Goal: Transaction & Acquisition: Purchase product/service

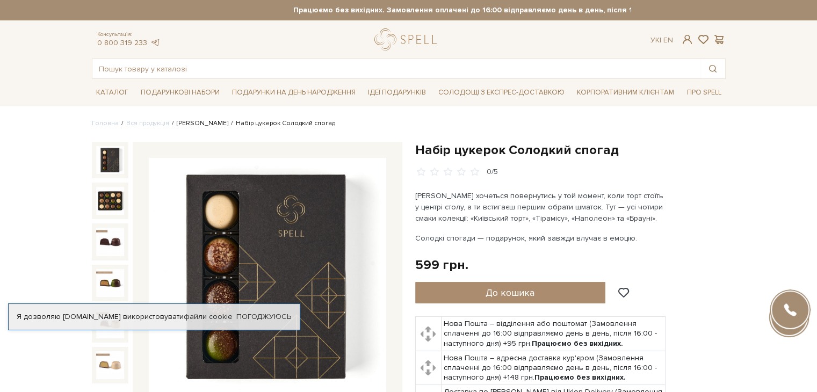
click at [202, 125] on link "[PERSON_NAME]" at bounding box center [203, 123] width 52 height 8
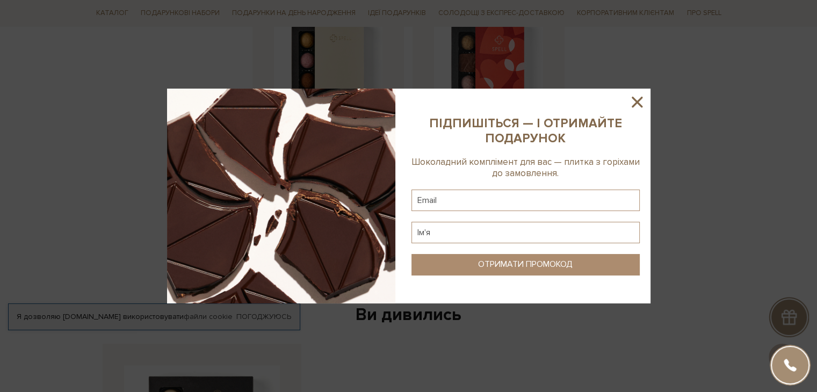
scroll to position [1503, 0]
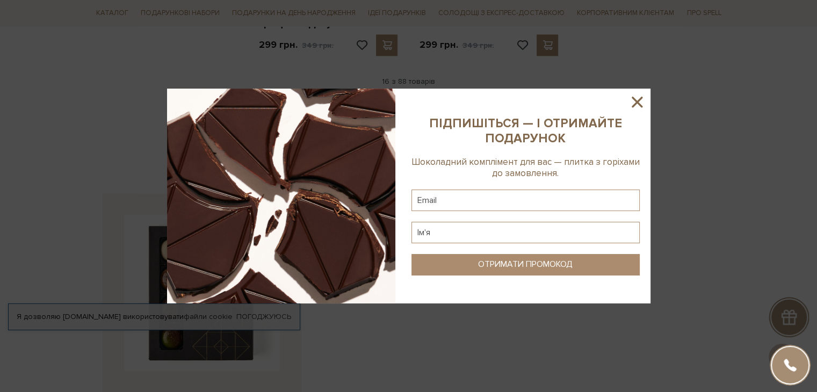
click at [636, 103] on icon at bounding box center [636, 102] width 11 height 11
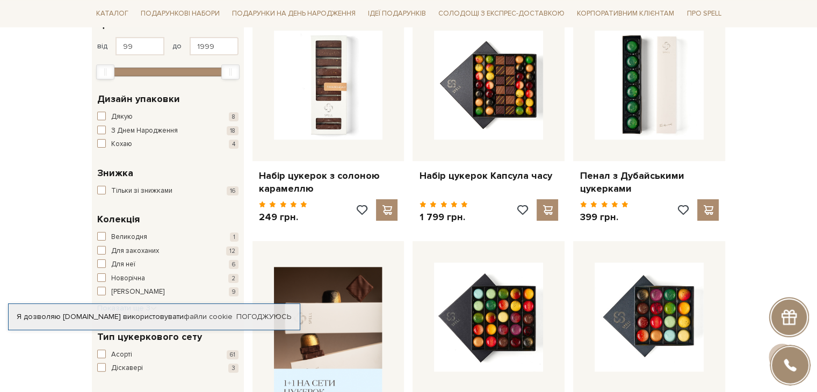
scroll to position [268, 0]
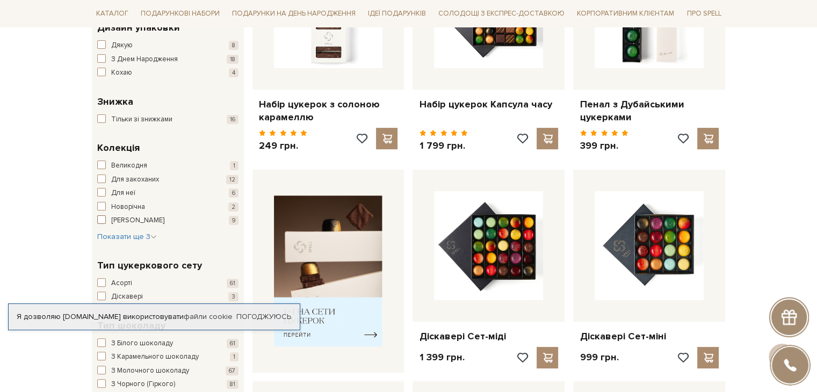
click at [137, 218] on span "[PERSON_NAME]" at bounding box center [137, 220] width 53 height 11
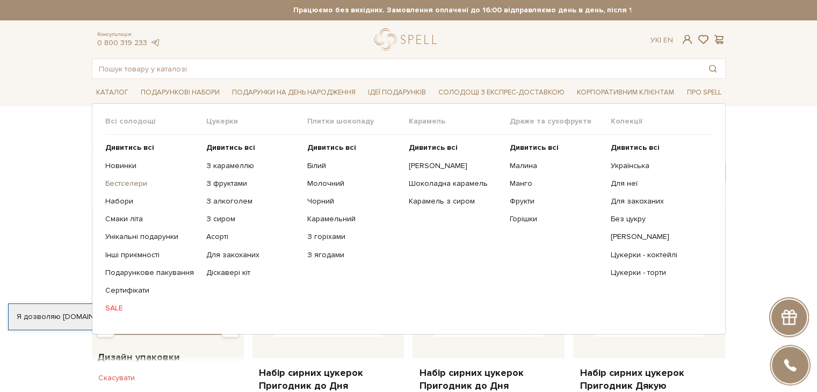
click at [130, 181] on link "Бестселери" at bounding box center [151, 184] width 93 height 10
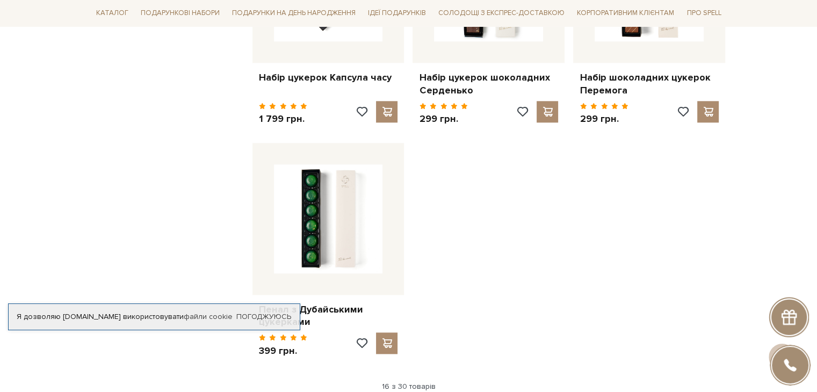
scroll to position [1449, 0]
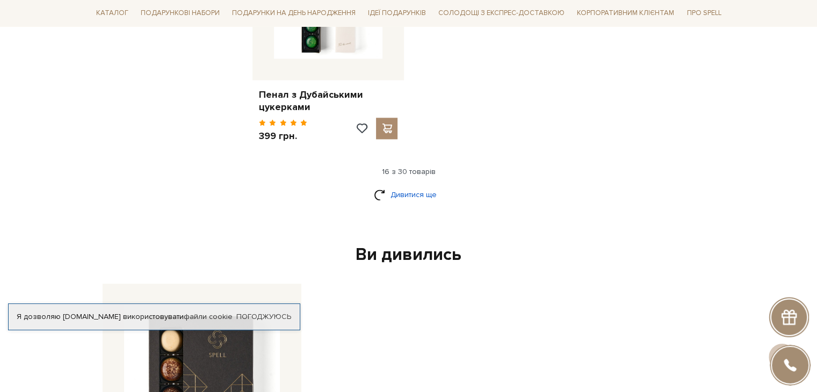
click at [404, 185] on link "Дивитися ще" at bounding box center [409, 194] width 70 height 19
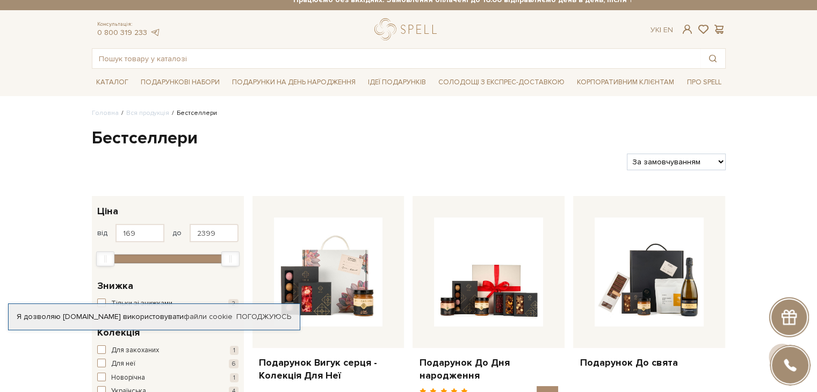
scroll to position [0, 0]
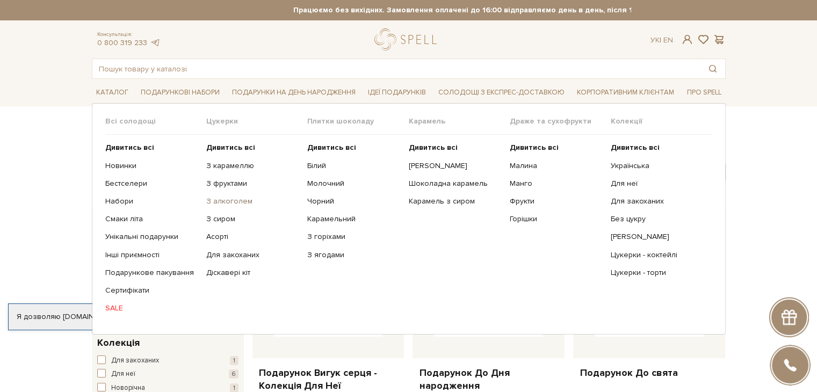
click at [226, 201] on link "З алкоголем" at bounding box center [252, 201] width 93 height 10
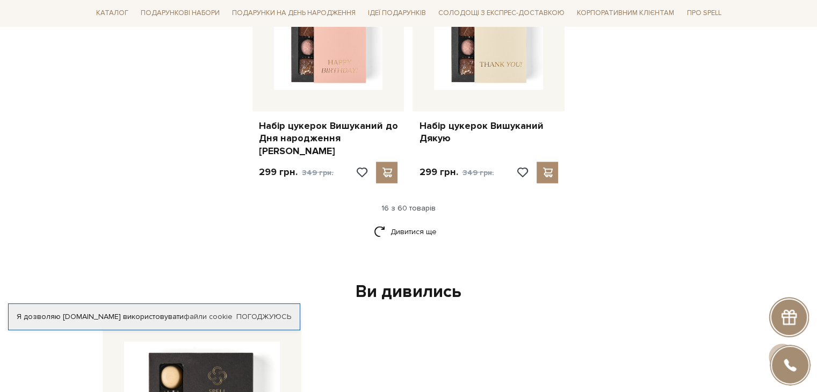
scroll to position [1557, 0]
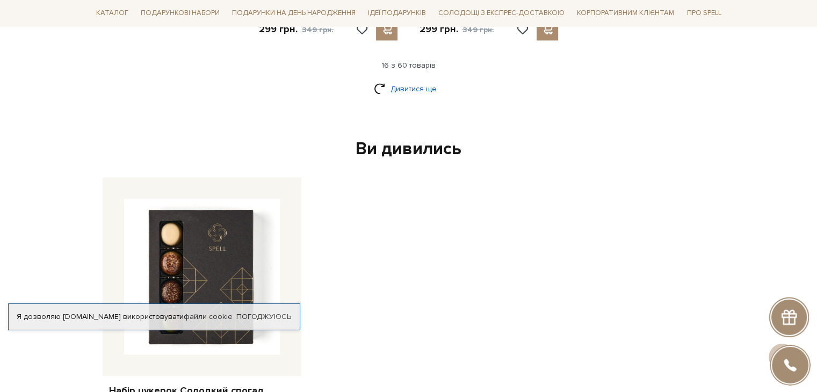
click at [429, 79] on link "Дивитися ще" at bounding box center [409, 88] width 70 height 19
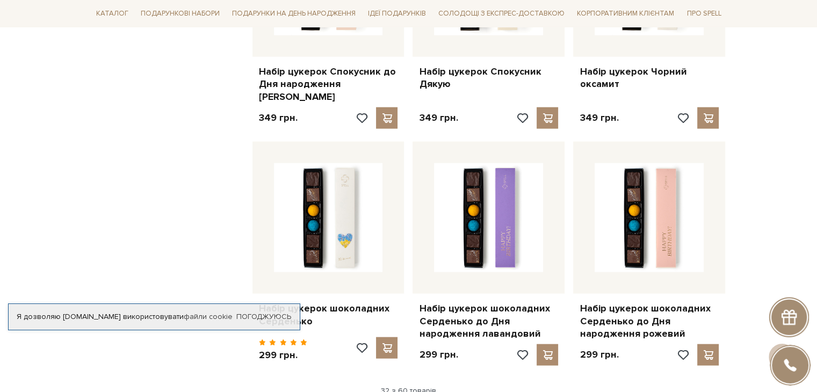
scroll to position [2577, 0]
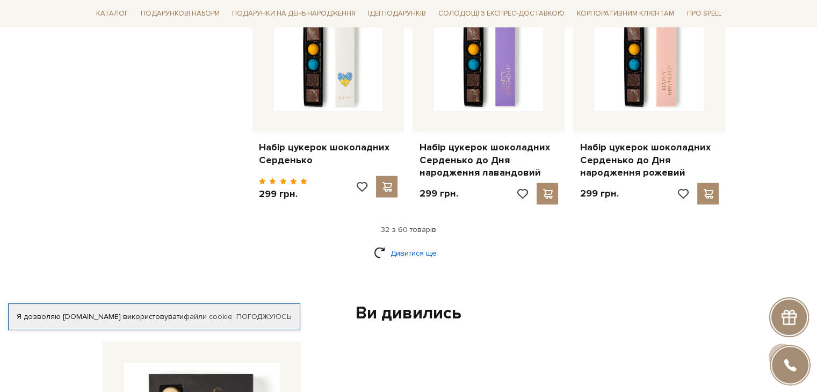
click at [398, 244] on link "Дивитися ще" at bounding box center [409, 253] width 70 height 19
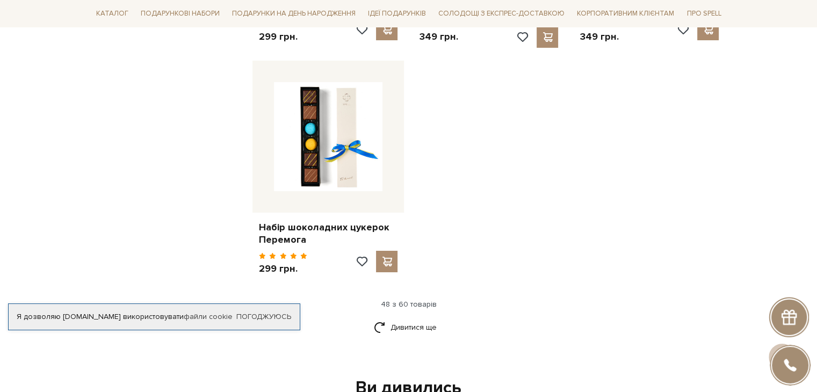
scroll to position [3919, 0]
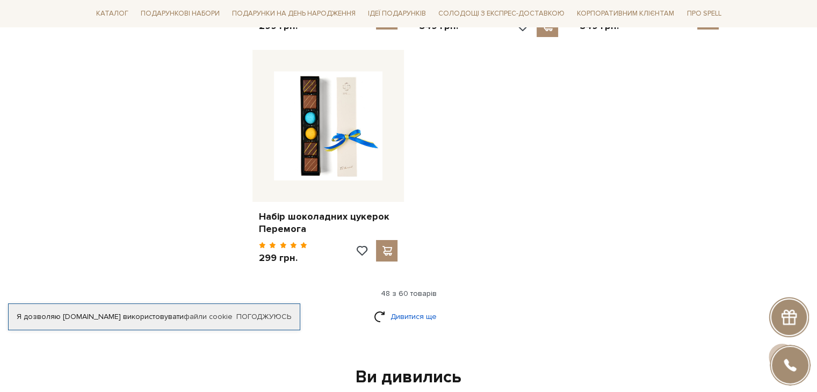
click at [411, 307] on link "Дивитися ще" at bounding box center [409, 316] width 70 height 19
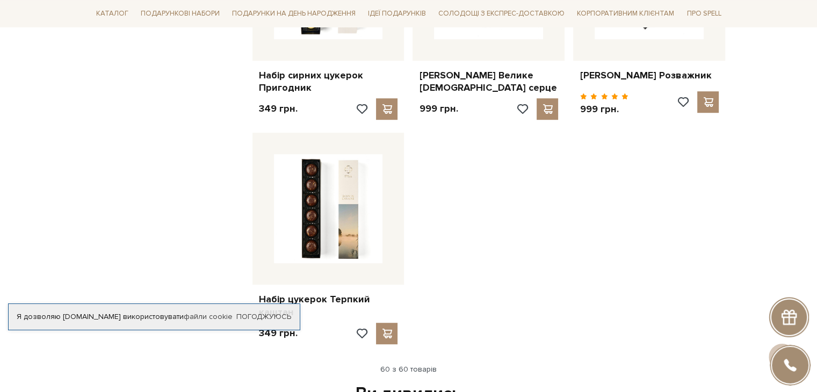
scroll to position [4831, 0]
